Goal: Information Seeking & Learning: Learn about a topic

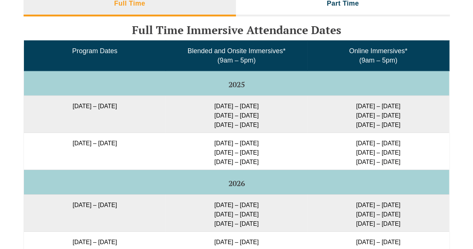
scroll to position [1243, 0]
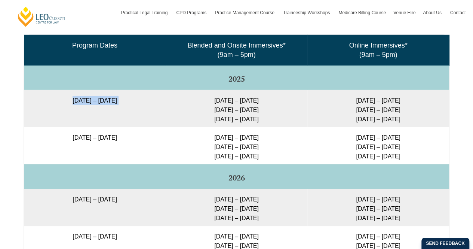
drag, startPoint x: 41, startPoint y: 106, endPoint x: 173, endPoint y: 112, distance: 132.2
click at [173, 112] on tr "[DATE] – [DATE] [DATE] – [DATE] [DATE] – [DATE] [DATE] – [DATE] [DATE] – [DATE]…" at bounding box center [236, 108] width 425 height 37
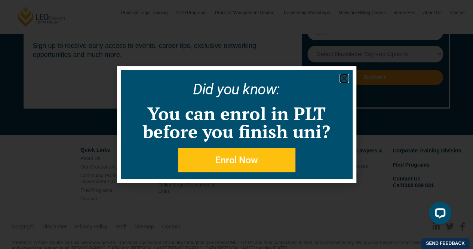
scroll to position [0, 0]
click at [346, 79] on icon "Close" at bounding box center [344, 78] width 9 height 9
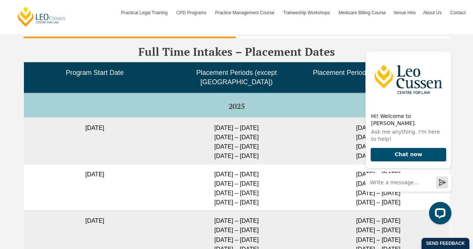
scroll to position [1889, 0]
click at [229, 147] on td "[DATE] – [DATE] [DATE] – [DATE] [DATE] – [DATE] [DATE] – [DATE]" at bounding box center [237, 140] width 142 height 46
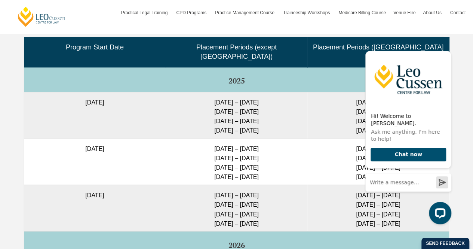
scroll to position [1916, 0]
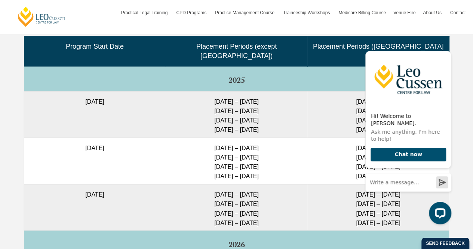
click at [201, 139] on td "[DATE] – [DATE] [DATE] – [DATE] [DATE] – [DATE] [DATE] – [DATE]" at bounding box center [237, 160] width 142 height 46
drag, startPoint x: 203, startPoint y: 144, endPoint x: 287, endPoint y: 184, distance: 93.9
click at [279, 158] on td "[DATE] – [DATE] [DATE] – [DATE] [DATE] – [DATE] [DATE] – [DATE]" at bounding box center [237, 160] width 142 height 46
click at [446, 49] on icon "Hide greeting" at bounding box center [447, 44] width 9 height 9
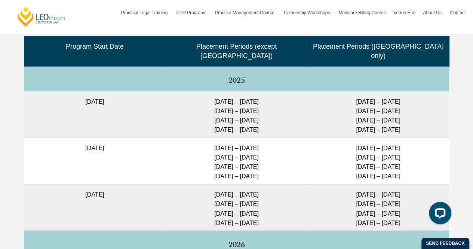
drag, startPoint x: 232, startPoint y: 173, endPoint x: 274, endPoint y: 173, distance: 41.9
click at [274, 173] on td "[DATE] – [DATE] [DATE] – [DATE] [DATE] – [DATE] [DATE] – [DATE]" at bounding box center [237, 160] width 142 height 46
click at [249, 162] on td "[DATE] – [DATE] [DATE] – [DATE] [DATE] – [DATE] [DATE] – [DATE]" at bounding box center [237, 160] width 142 height 46
drag, startPoint x: 203, startPoint y: 142, endPoint x: 273, endPoint y: 141, distance: 69.6
click at [273, 141] on td "[DATE] – [DATE] [DATE] – [DATE] [DATE] – [DATE] [DATE] – [DATE]" at bounding box center [237, 160] width 142 height 46
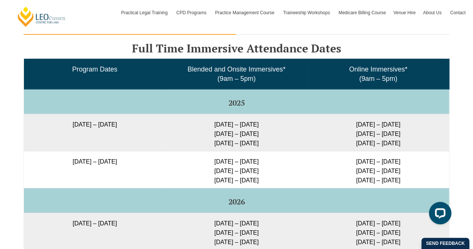
scroll to position [1218, 0]
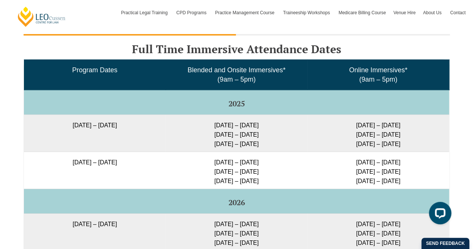
drag, startPoint x: 41, startPoint y: 132, endPoint x: 149, endPoint y: 138, distance: 107.9
click at [149, 138] on td "[DATE] – [DATE]" at bounding box center [95, 132] width 142 height 37
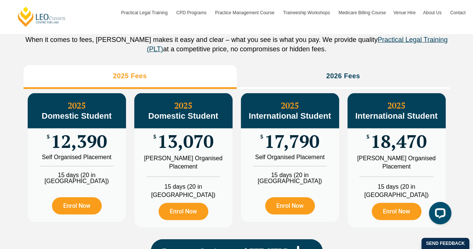
scroll to position [846, 0]
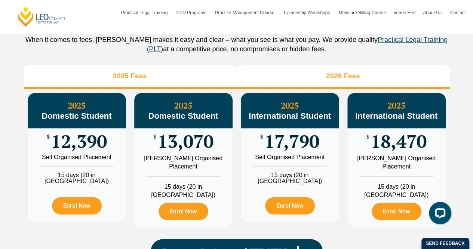
click at [313, 89] on li "2026 Fees" at bounding box center [343, 77] width 213 height 24
click at [198, 89] on li "2025 Fees" at bounding box center [130, 77] width 213 height 24
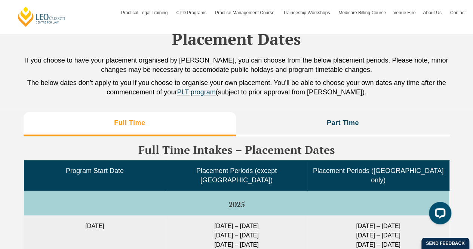
scroll to position [1785, 0]
